Goal: Information Seeking & Learning: Learn about a topic

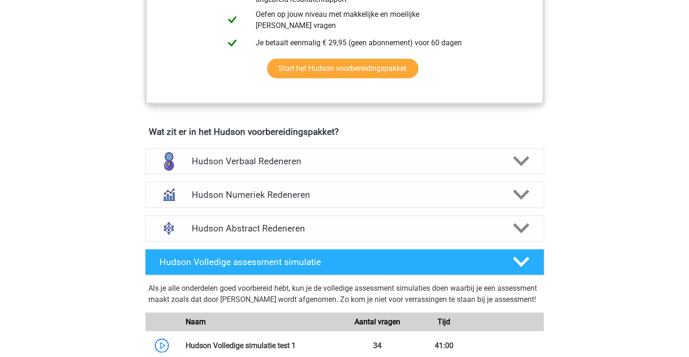
scroll to position [513, 0]
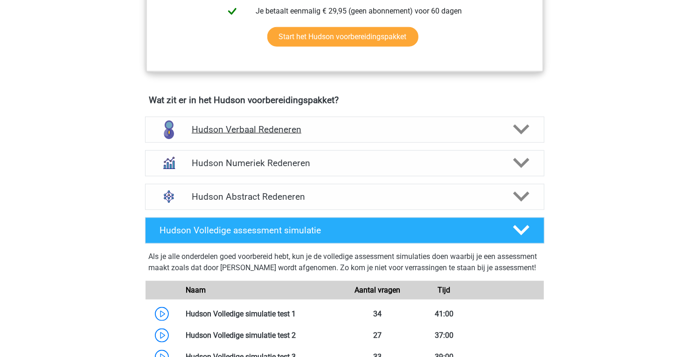
click at [525, 126] on icon at bounding box center [521, 129] width 16 height 16
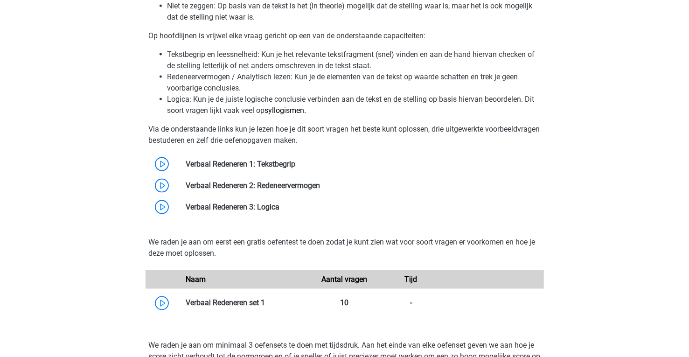
scroll to position [747, 0]
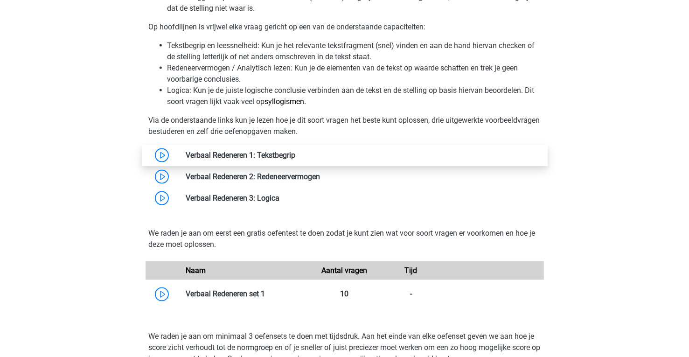
click at [295, 154] on link at bounding box center [295, 155] width 0 height 9
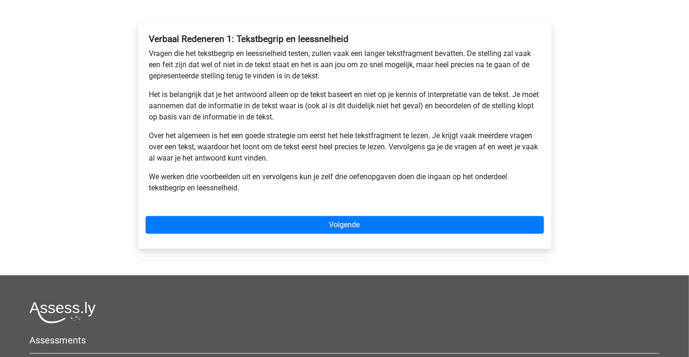
scroll to position [140, 0]
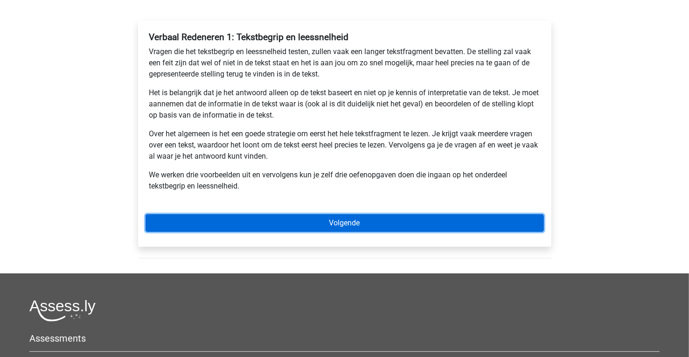
click at [346, 222] on link "Volgende" at bounding box center [345, 223] width 399 height 18
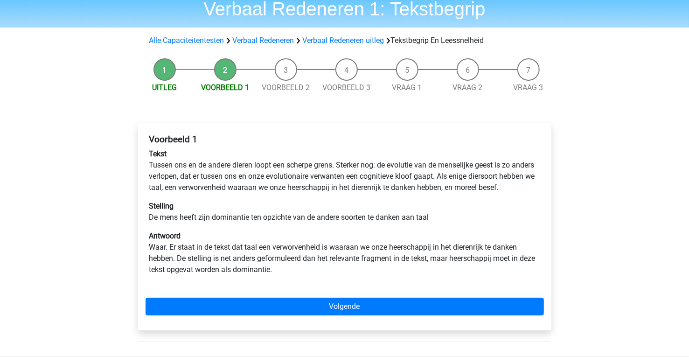
scroll to position [47, 0]
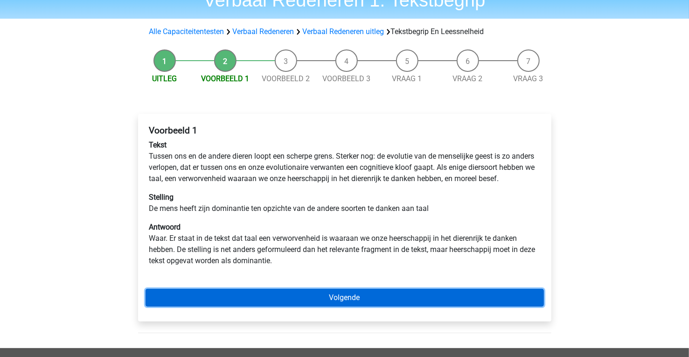
click at [353, 307] on link "Volgende" at bounding box center [345, 298] width 399 height 18
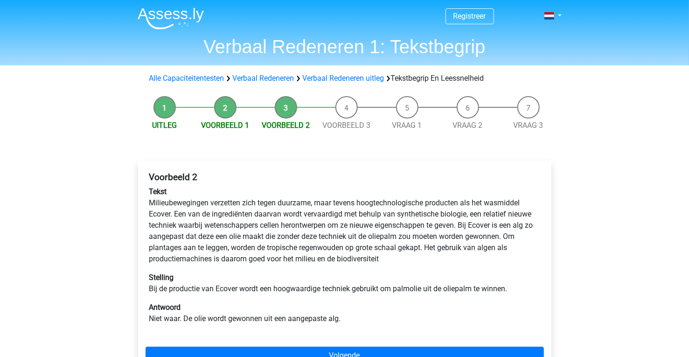
scroll to position [47, 0]
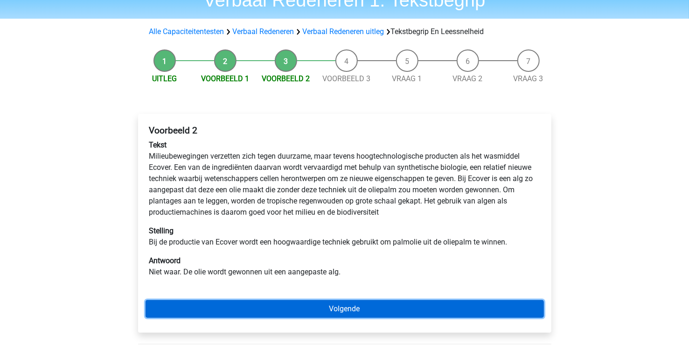
click at [357, 314] on link "Volgende" at bounding box center [345, 309] width 399 height 18
